Goal: Task Accomplishment & Management: Complete application form

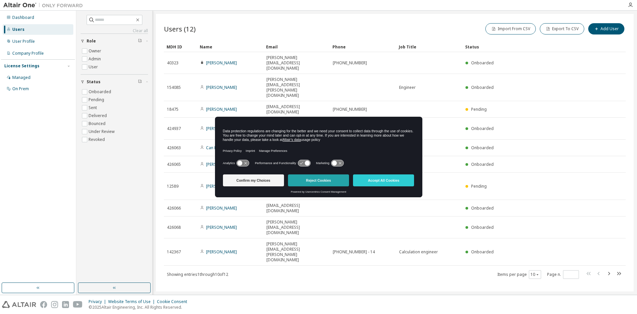
click at [319, 180] on button "Reject Cookies" at bounding box center [318, 180] width 61 height 12
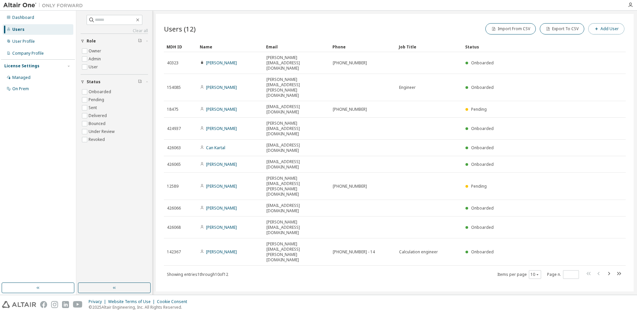
click at [602, 28] on button "Add User" at bounding box center [606, 28] width 36 height 11
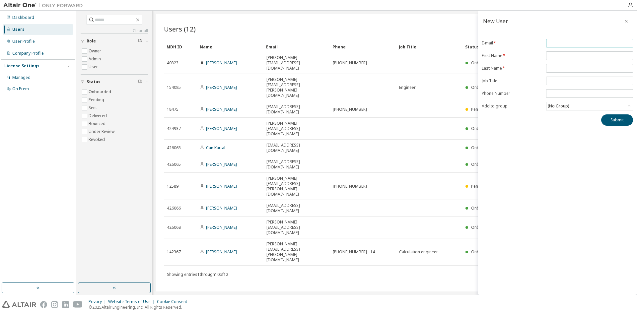
click at [568, 40] on span at bounding box center [589, 43] width 87 height 9
click at [566, 42] on input "email" at bounding box center [589, 42] width 84 height 5
paste input "**********"
type input "**********"
click at [554, 56] on input "text" at bounding box center [589, 55] width 84 height 5
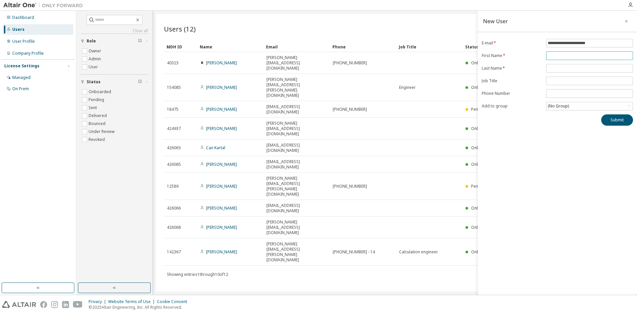
paste input "*****"
type input "*****"
click at [557, 68] on input "text" at bounding box center [589, 68] width 84 height 5
drag, startPoint x: 550, startPoint y: 69, endPoint x: 545, endPoint y: 69, distance: 5.3
click at [547, 69] on input "*****" at bounding box center [589, 68] width 84 height 5
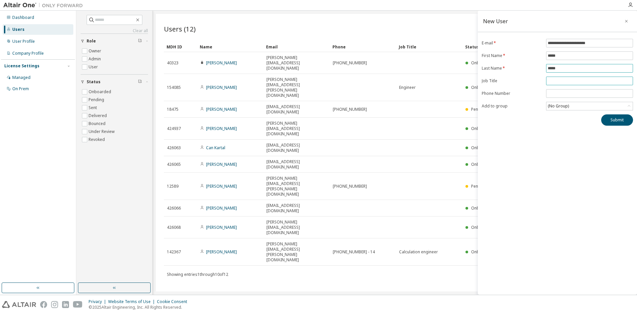
type input "*****"
click at [556, 84] on input "text" at bounding box center [589, 80] width 84 height 5
type input "*******"
click at [593, 108] on div "(No Group)" at bounding box center [589, 106] width 86 height 8
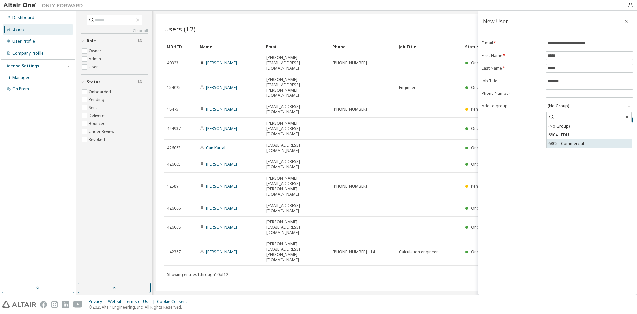
click at [573, 143] on li "6805 - Commercial" at bounding box center [588, 143] width 85 height 9
click at [612, 120] on button "Submit" at bounding box center [617, 119] width 32 height 11
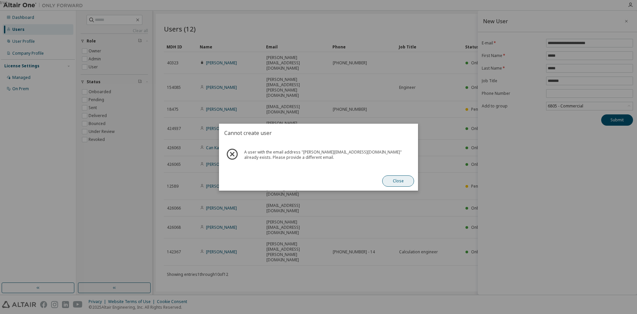
click at [399, 182] on button "Close" at bounding box center [398, 180] width 32 height 11
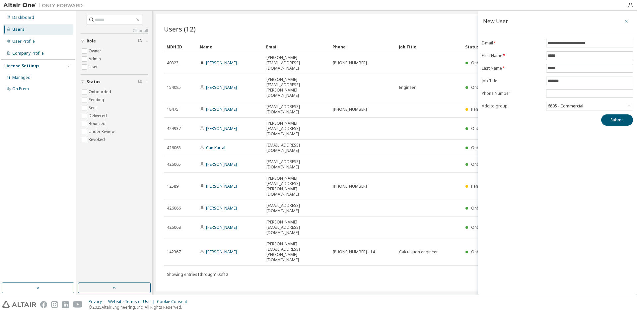
click at [627, 21] on icon "button" at bounding box center [626, 21] width 3 height 3
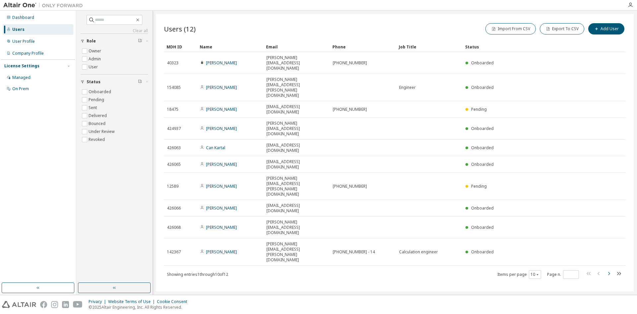
click at [609, 270] on icon "button" at bounding box center [608, 274] width 8 height 8
type input "*"
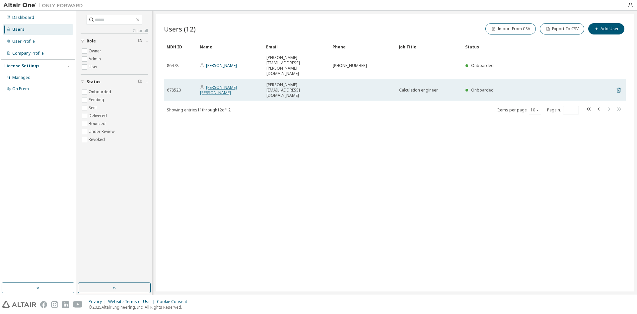
click at [213, 85] on link "[PERSON_NAME] [PERSON_NAME]" at bounding box center [218, 90] width 37 height 11
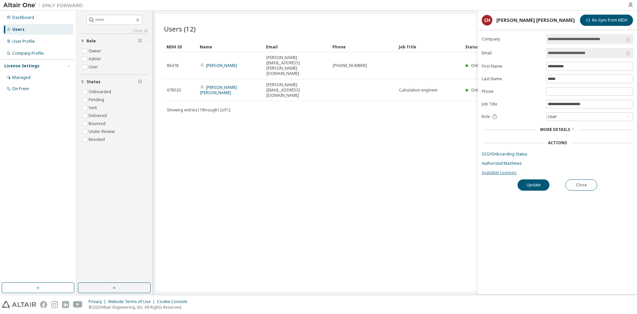
click at [504, 173] on link "Available Licenses" at bounding box center [556, 172] width 151 height 5
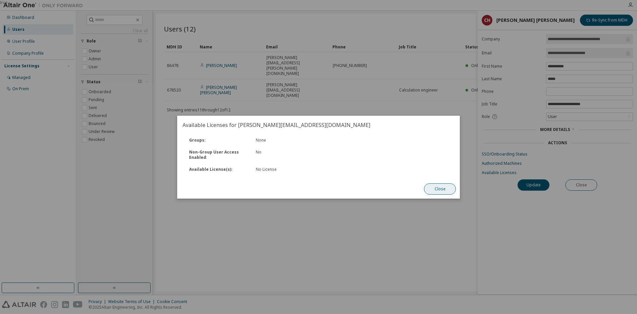
click at [439, 188] on button "Close" at bounding box center [440, 188] width 32 height 11
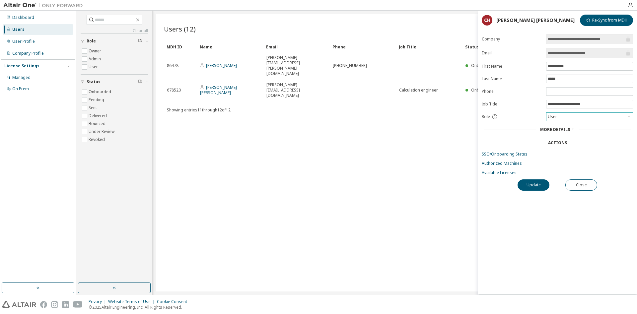
click at [582, 120] on div "User" at bounding box center [589, 117] width 86 height 8
click at [566, 131] on span "More Details" at bounding box center [555, 130] width 30 height 6
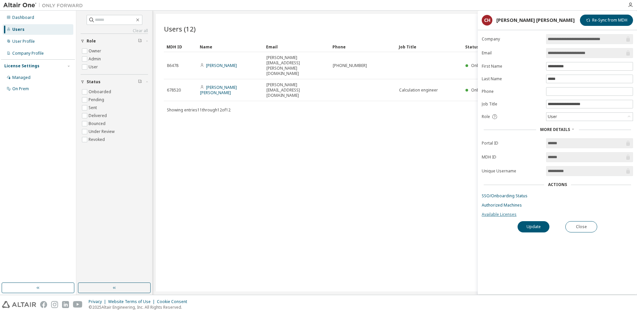
click at [510, 215] on link "Available Licenses" at bounding box center [556, 214] width 151 height 5
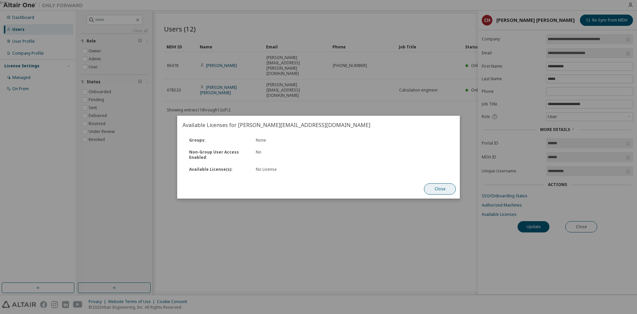
click at [432, 184] on button "Close" at bounding box center [440, 188] width 32 height 11
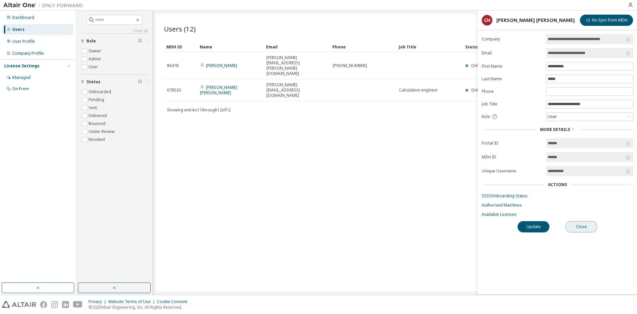
click at [579, 227] on button "Close" at bounding box center [581, 226] width 32 height 11
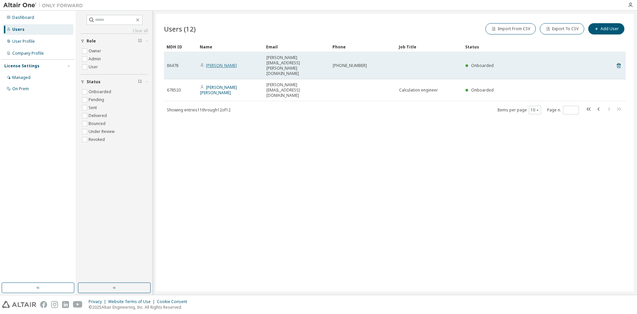
click at [225, 63] on link "[PERSON_NAME]" at bounding box center [221, 66] width 31 height 6
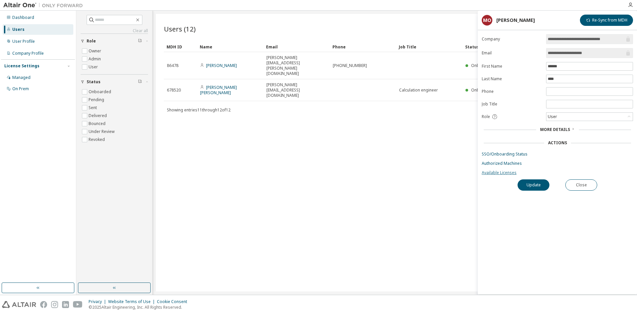
click at [503, 175] on link "Available Licenses" at bounding box center [556, 172] width 151 height 5
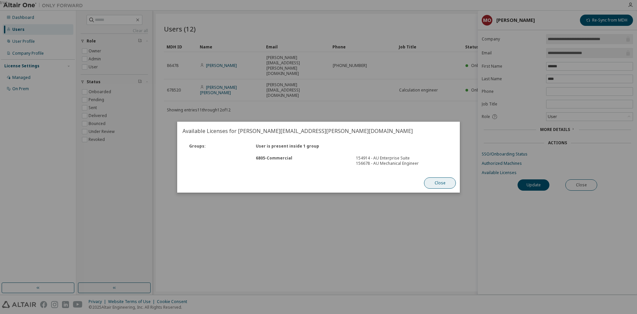
click at [437, 183] on button "Close" at bounding box center [440, 182] width 32 height 11
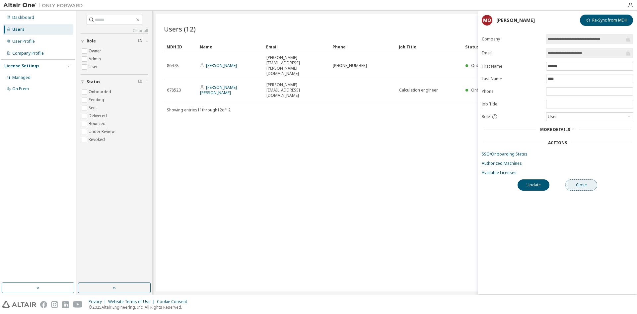
click at [583, 188] on button "Close" at bounding box center [581, 184] width 32 height 11
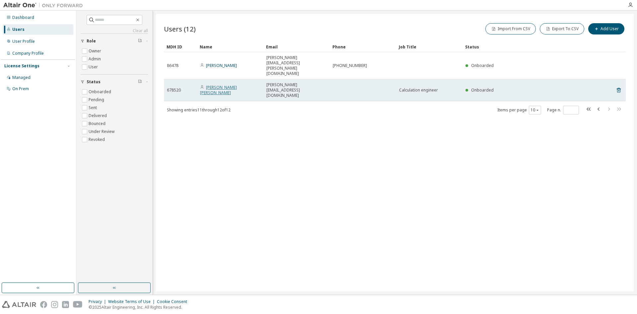
click at [222, 85] on link "[PERSON_NAME] [PERSON_NAME]" at bounding box center [218, 90] width 37 height 11
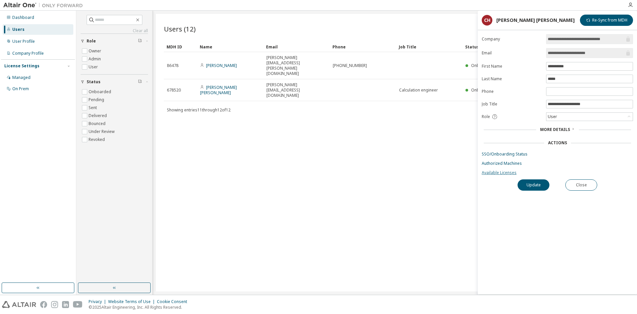
click at [506, 173] on link "Available Licenses" at bounding box center [556, 172] width 151 height 5
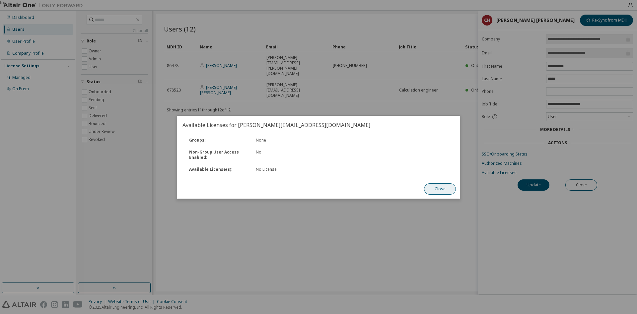
click at [438, 189] on button "Close" at bounding box center [440, 188] width 32 height 11
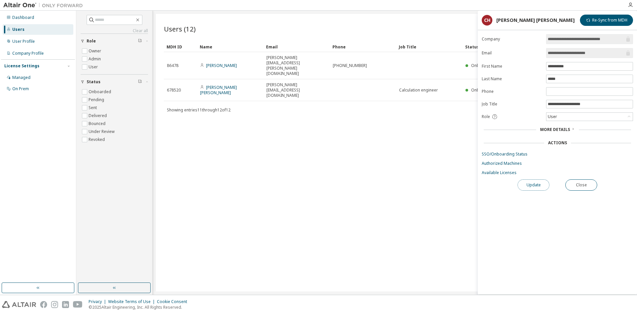
click at [530, 187] on button "Update" at bounding box center [533, 184] width 32 height 11
click at [563, 130] on span "More Details" at bounding box center [555, 130] width 30 height 6
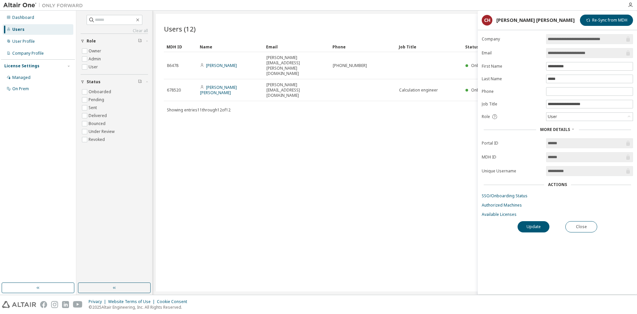
click at [327, 190] on div "Users (12) Import From CSV Export To CSV Add User Clear Load Save Save As Field…" at bounding box center [394, 152] width 477 height 277
click at [19, 19] on div "Dashboard" at bounding box center [23, 17] width 22 height 5
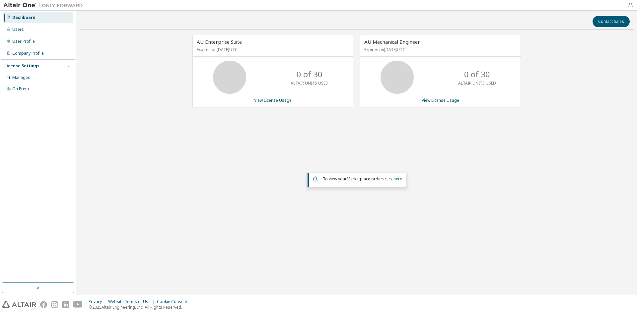
click at [629, 7] on icon "button" at bounding box center [629, 4] width 5 height 5
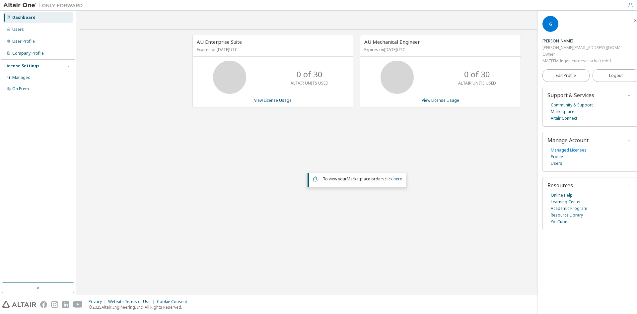
click at [563, 150] on link "Managed Licenses" at bounding box center [568, 150] width 36 height 7
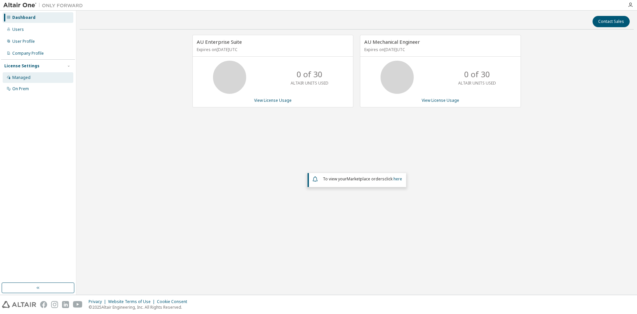
click at [29, 76] on div "Managed" at bounding box center [21, 77] width 18 height 5
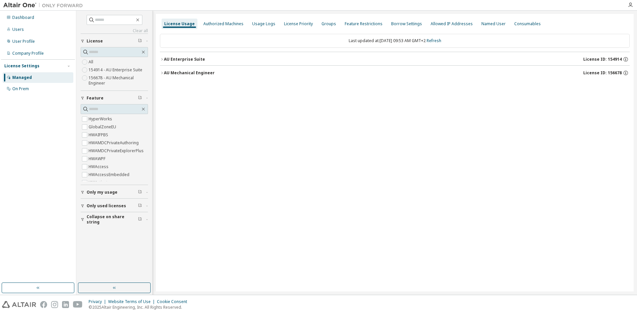
click at [83, 207] on icon "button" at bounding box center [83, 206] width 4 height 4
click at [123, 72] on label "154914 - AU Enterprise Suite" at bounding box center [116, 70] width 55 height 8
click at [483, 24] on div "Named User" at bounding box center [493, 23] width 24 height 5
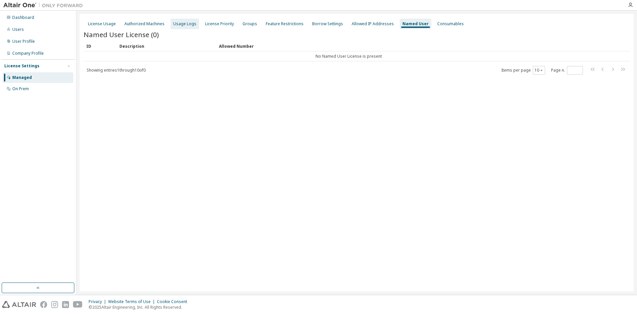
click at [178, 26] on div "Usage Logs" at bounding box center [184, 23] width 23 height 5
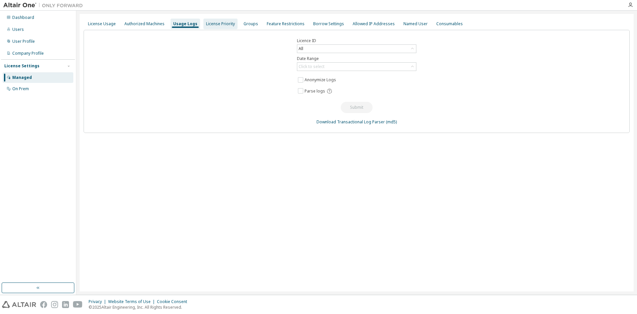
click at [218, 24] on div "License Priority" at bounding box center [220, 23] width 29 height 5
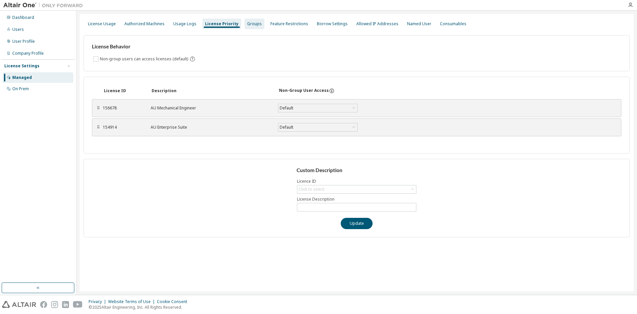
click at [247, 25] on div "Groups" at bounding box center [254, 23] width 15 height 5
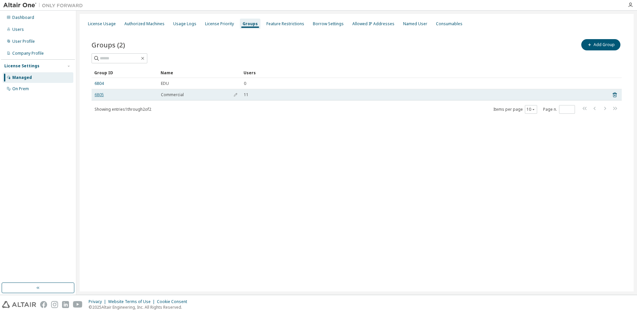
click at [100, 95] on link "6805" at bounding box center [98, 94] width 9 height 5
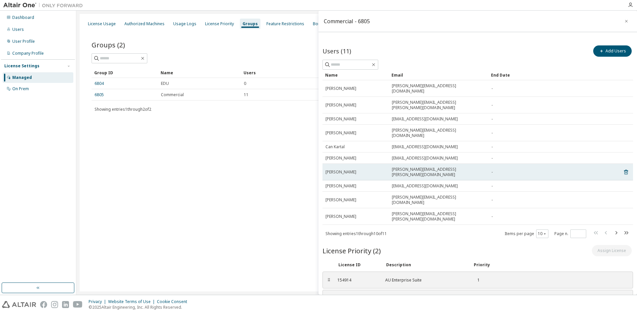
scroll to position [10, 0]
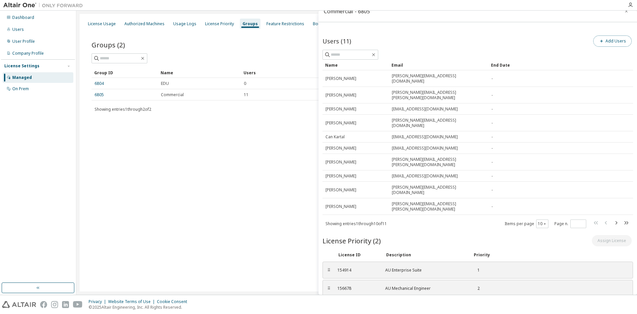
click at [613, 41] on button "Add Users" at bounding box center [612, 40] width 38 height 11
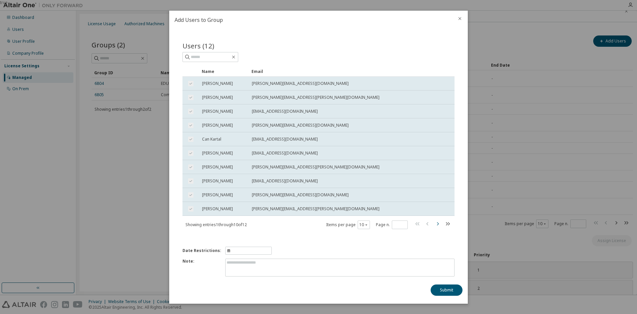
click at [438, 225] on icon "button" at bounding box center [438, 223] width 2 height 3
type input "*"
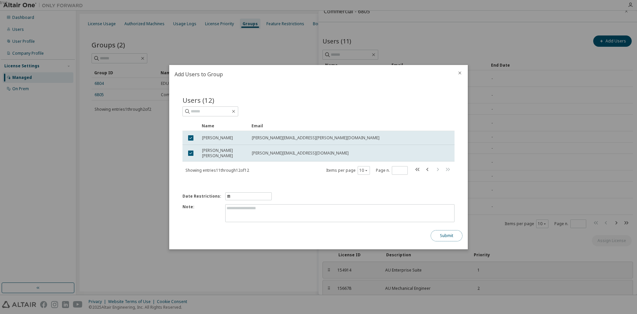
click at [442, 235] on button "Submit" at bounding box center [446, 235] width 32 height 11
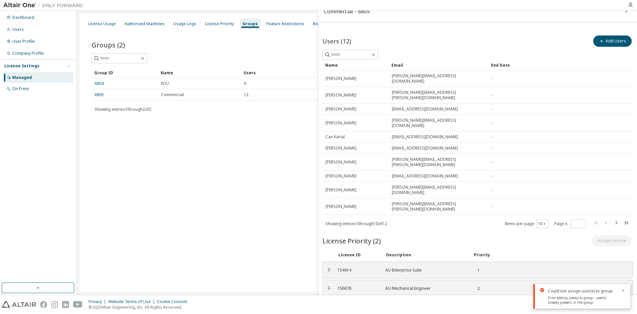
click at [615, 219] on icon "button" at bounding box center [616, 223] width 8 height 8
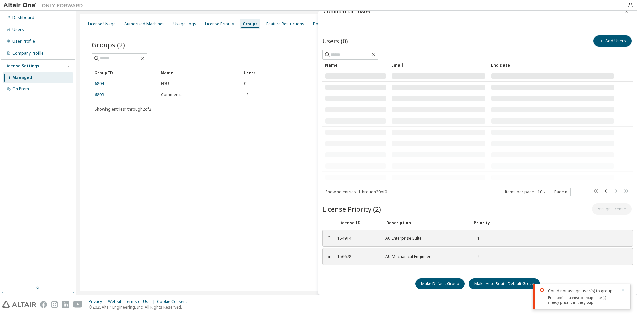
scroll to position [0, 0]
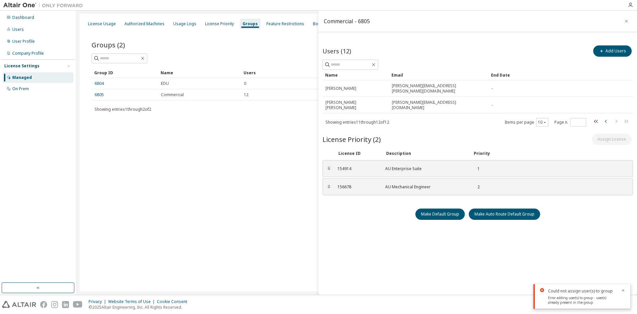
click at [603, 117] on icon "button" at bounding box center [606, 121] width 8 height 8
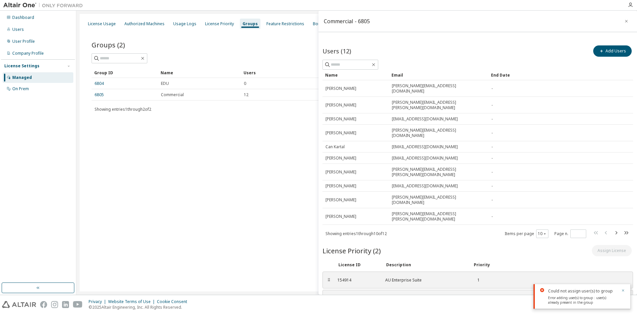
click at [624, 290] on icon "button" at bounding box center [623, 290] width 4 height 4
click at [342, 277] on div "154914" at bounding box center [357, 279] width 40 height 5
click at [615, 229] on icon "button" at bounding box center [616, 233] width 8 height 8
type input "*"
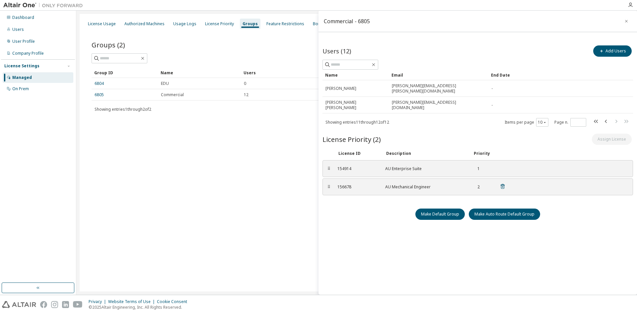
click at [329, 184] on div "⠿" at bounding box center [329, 186] width 4 height 5
click at [217, 207] on div "License Usage Authorized Machines Usage Logs License Priority Groups Feature Re…" at bounding box center [357, 152] width 554 height 277
